Goal: Navigation & Orientation: Find specific page/section

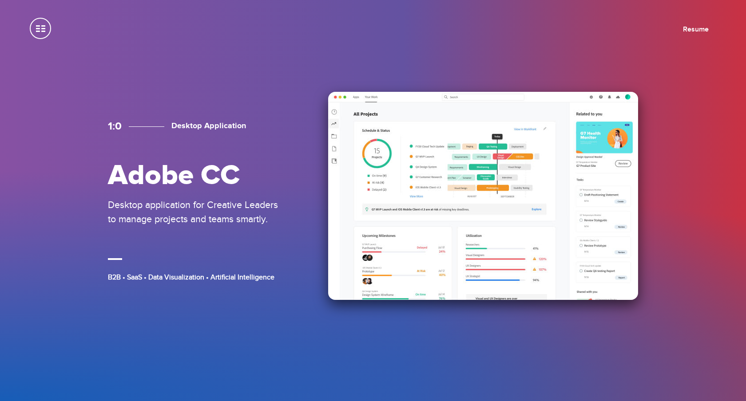
click at [433, 165] on img at bounding box center [483, 196] width 310 height 208
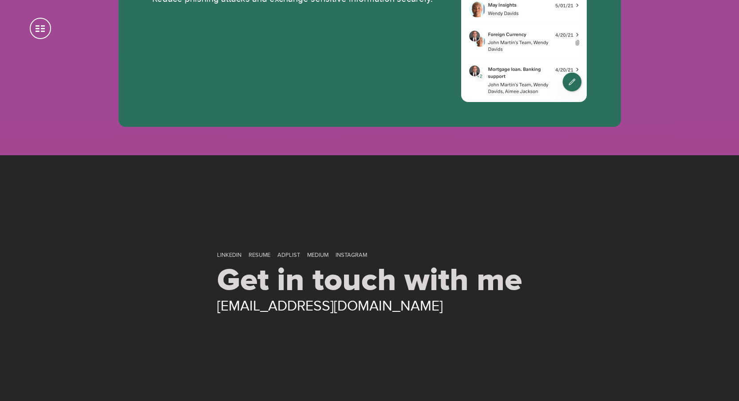
scroll to position [4651, 0]
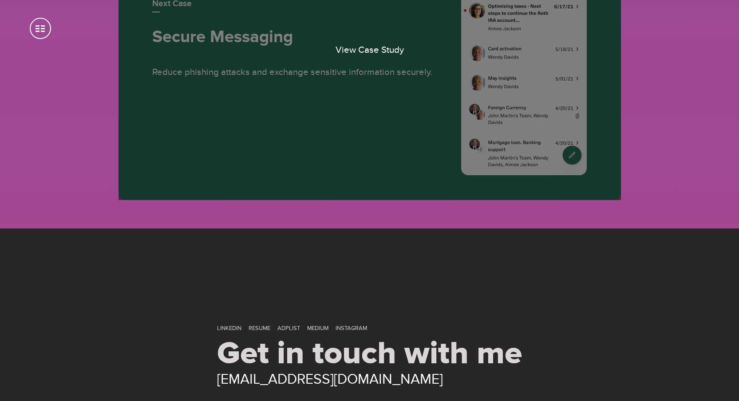
click at [379, 55] on span "View Case Study" at bounding box center [370, 49] width 68 height 11
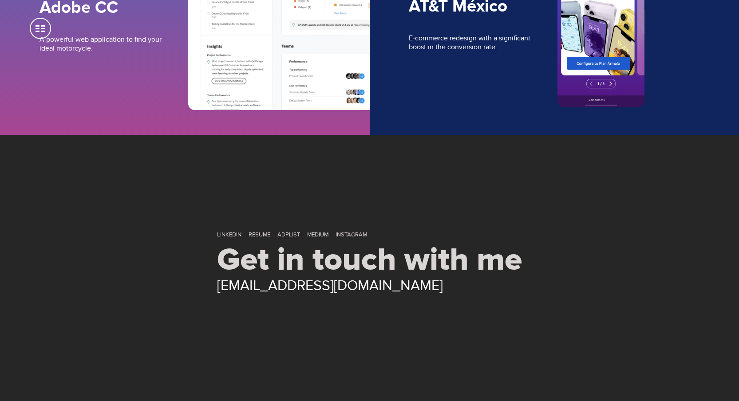
scroll to position [3696, 0]
